Goal: Transaction & Acquisition: Purchase product/service

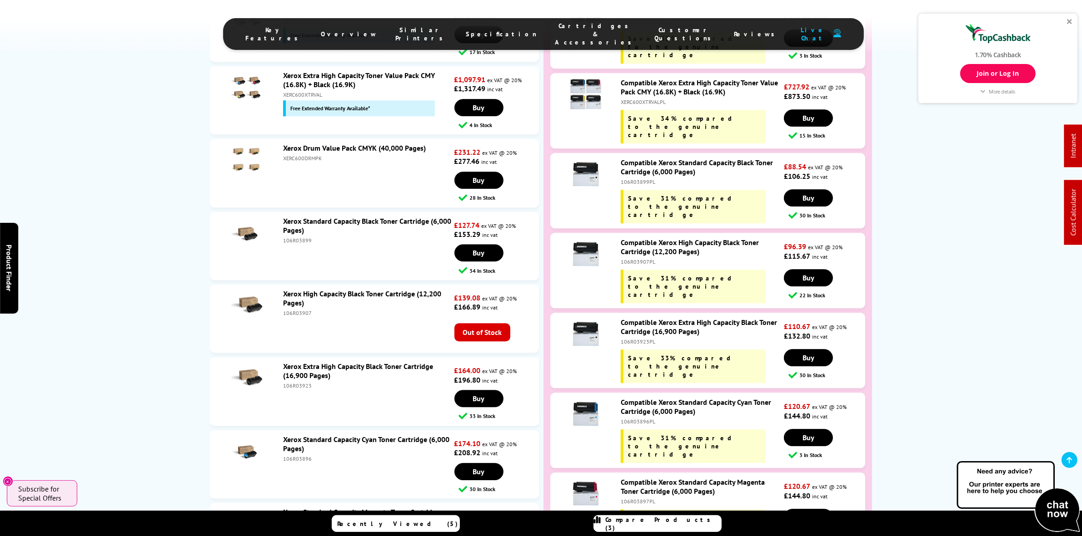
scroll to position [3075, 0]
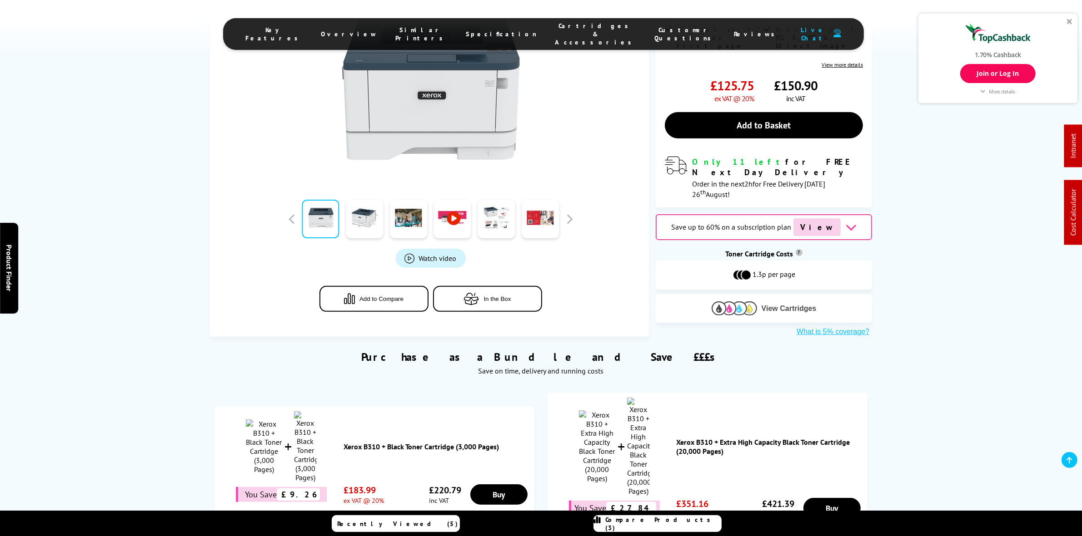
scroll to position [284, 0]
click at [720, 302] on img at bounding box center [733, 309] width 45 height 14
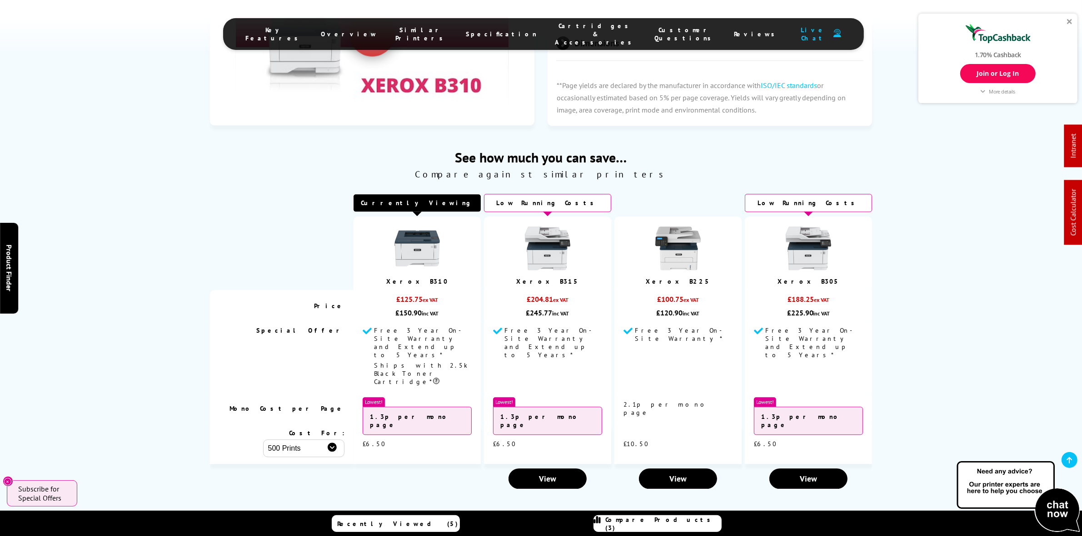
scroll to position [2974, 0]
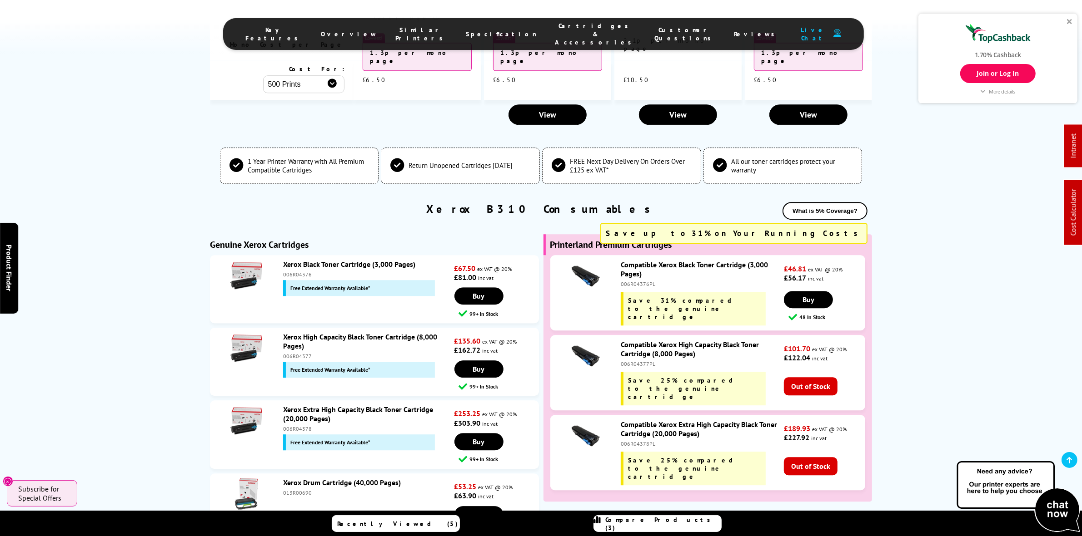
click at [298, 353] on div "006R04377" at bounding box center [367, 356] width 169 height 7
copy div "006R04377"
